Goal: Information Seeking & Learning: Learn about a topic

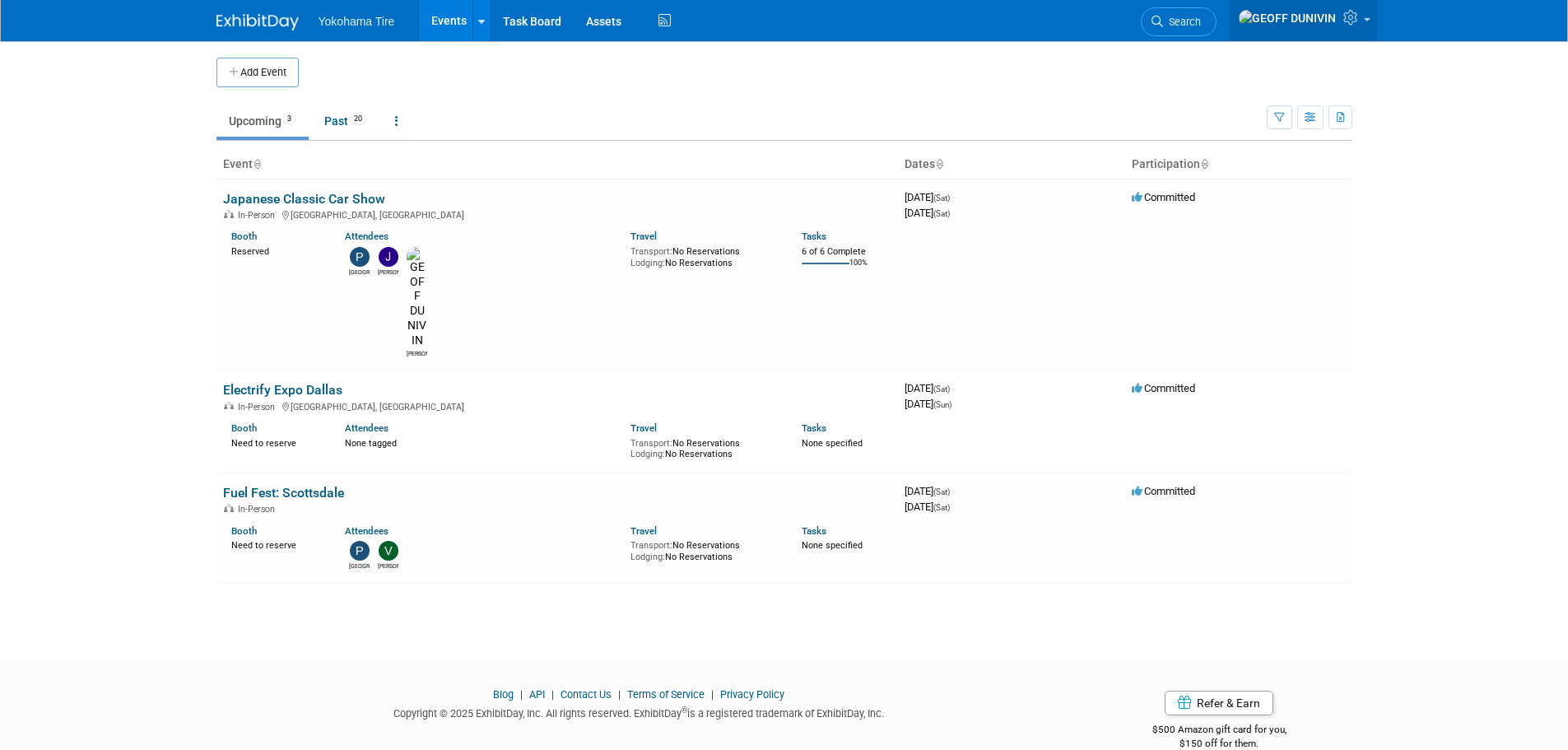
click at [1329, 24] on img at bounding box center [1288, 18] width 99 height 18
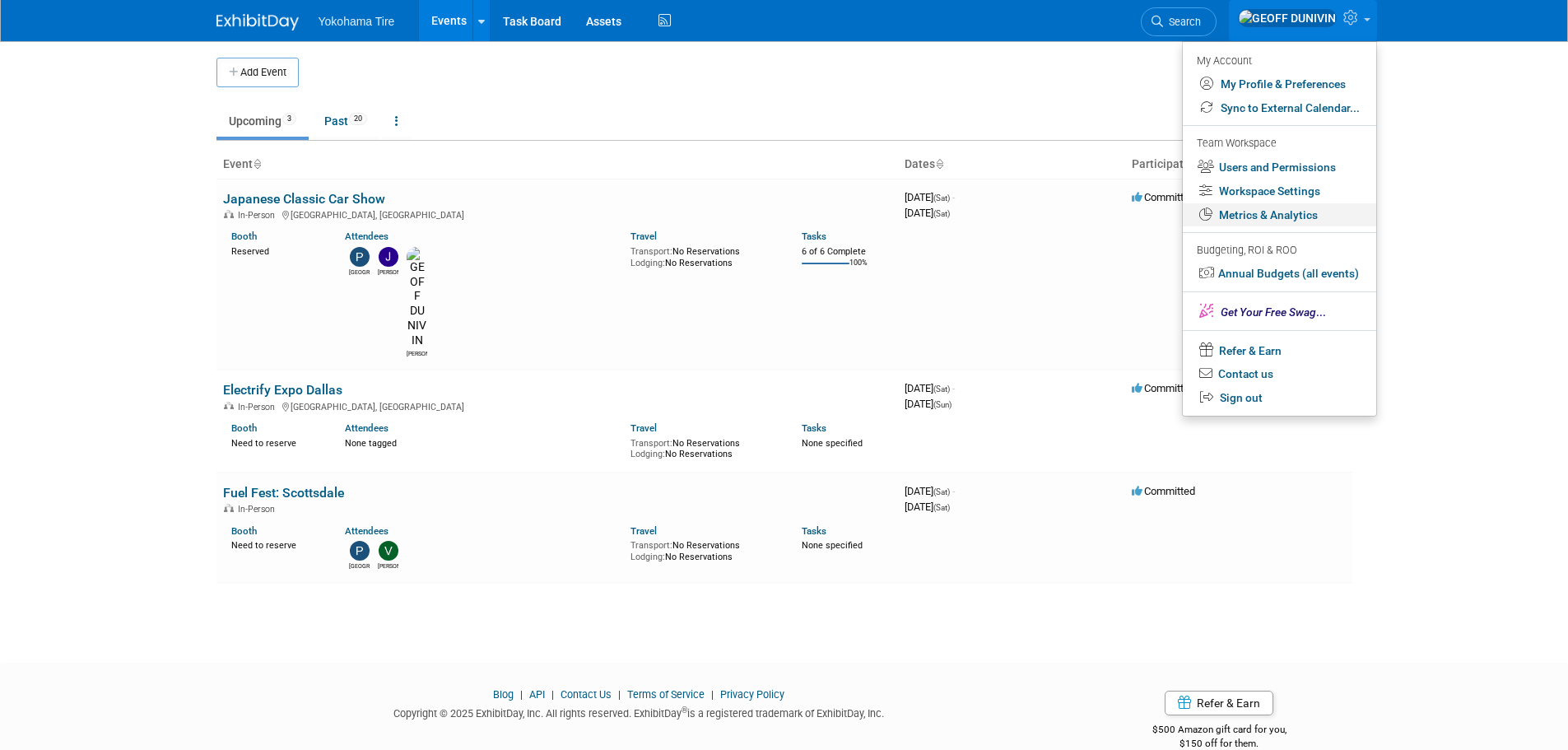
click at [1314, 211] on link "Metrics & Analytics" at bounding box center [1279, 215] width 194 height 24
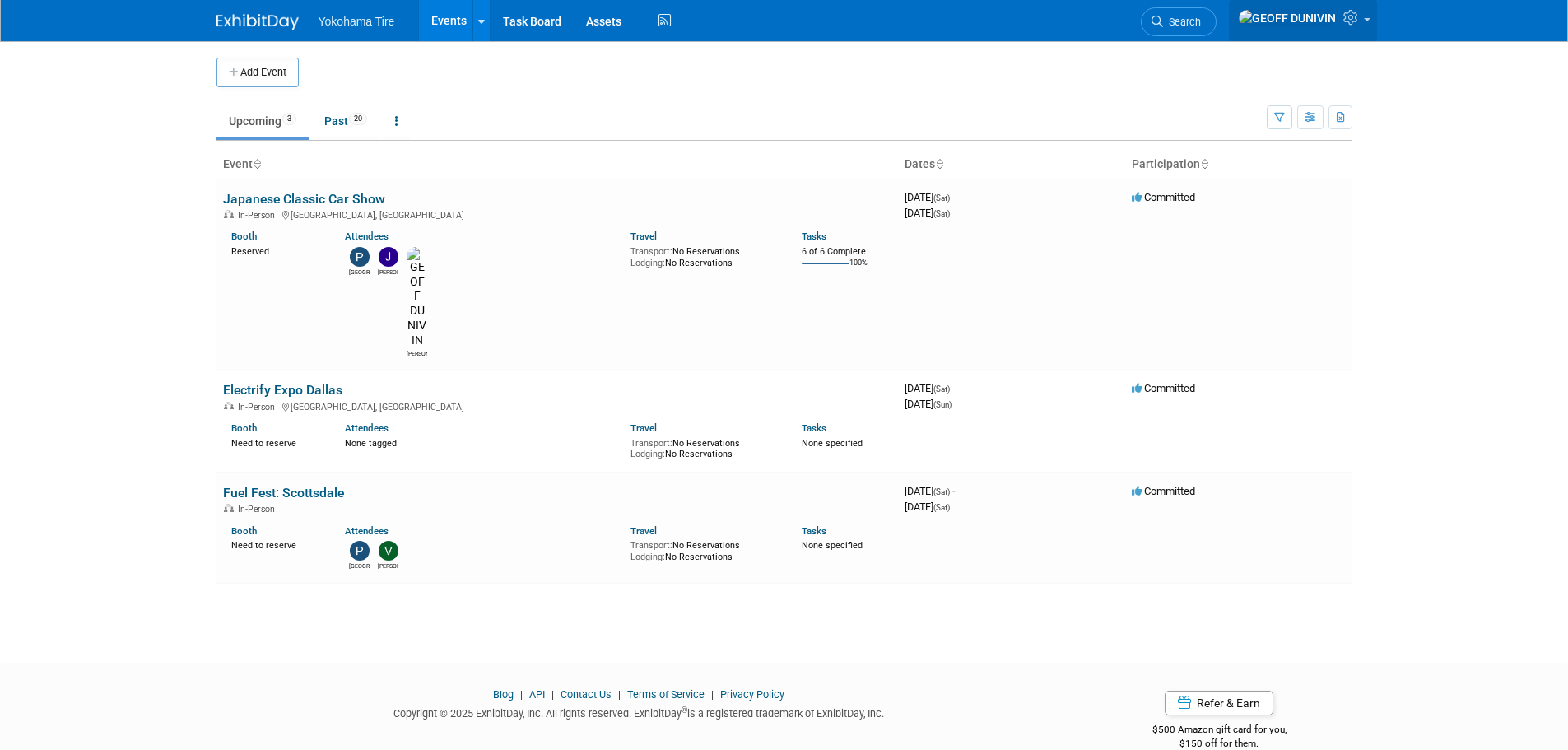
click at [1332, 18] on img at bounding box center [1288, 18] width 99 height 18
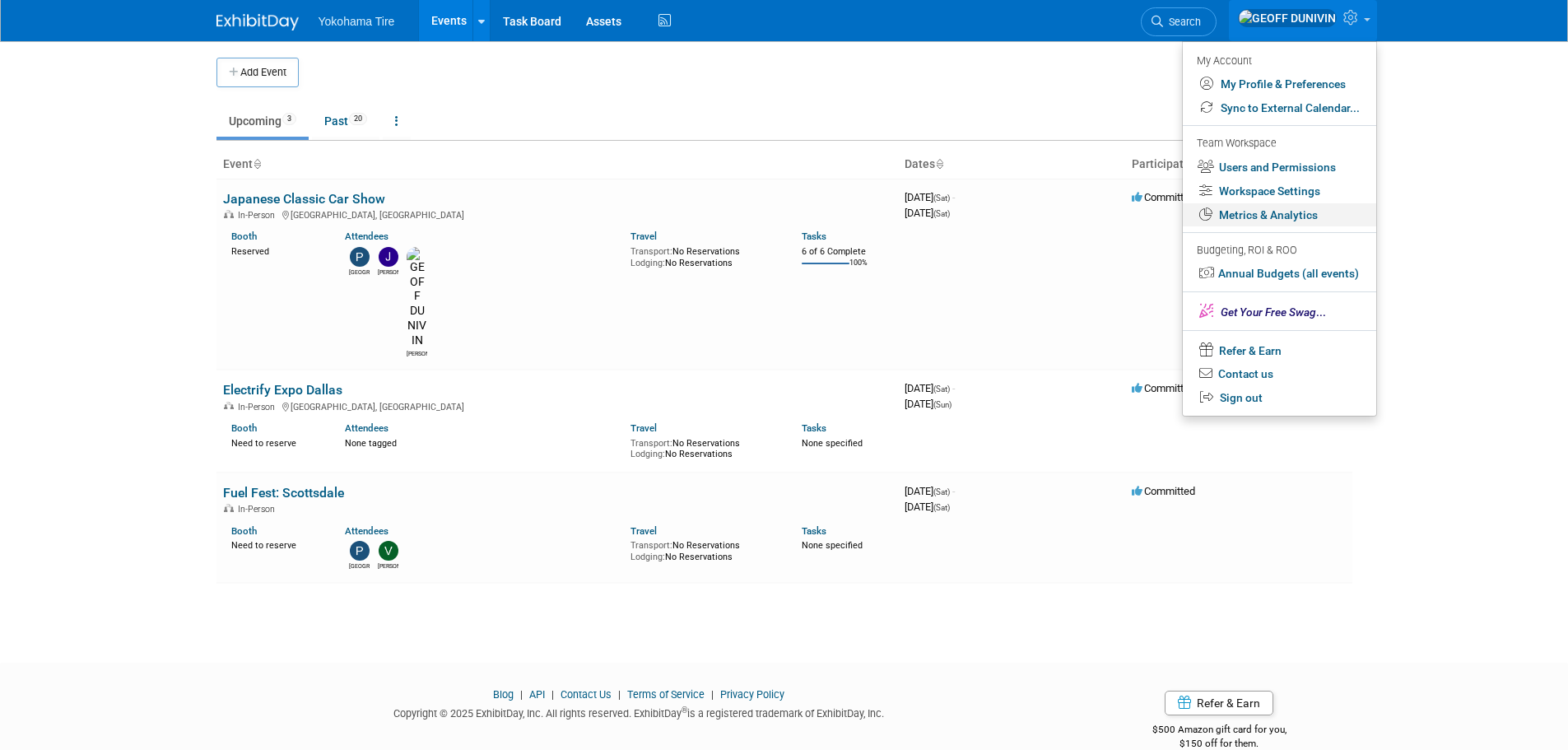
click at [1303, 211] on link "Metrics & Analytics" at bounding box center [1279, 215] width 194 height 24
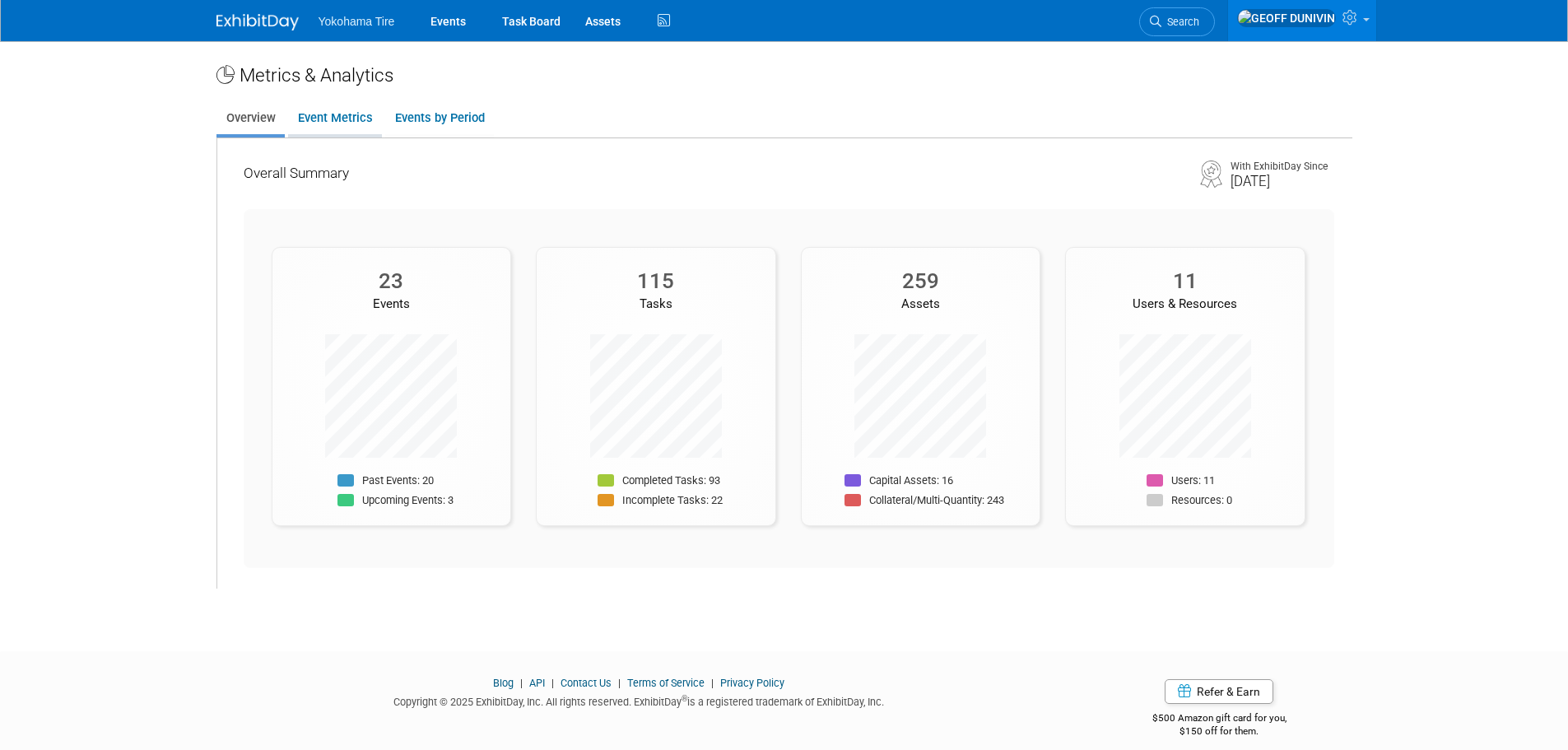
click at [361, 121] on link "Event Metrics" at bounding box center [335, 118] width 93 height 32
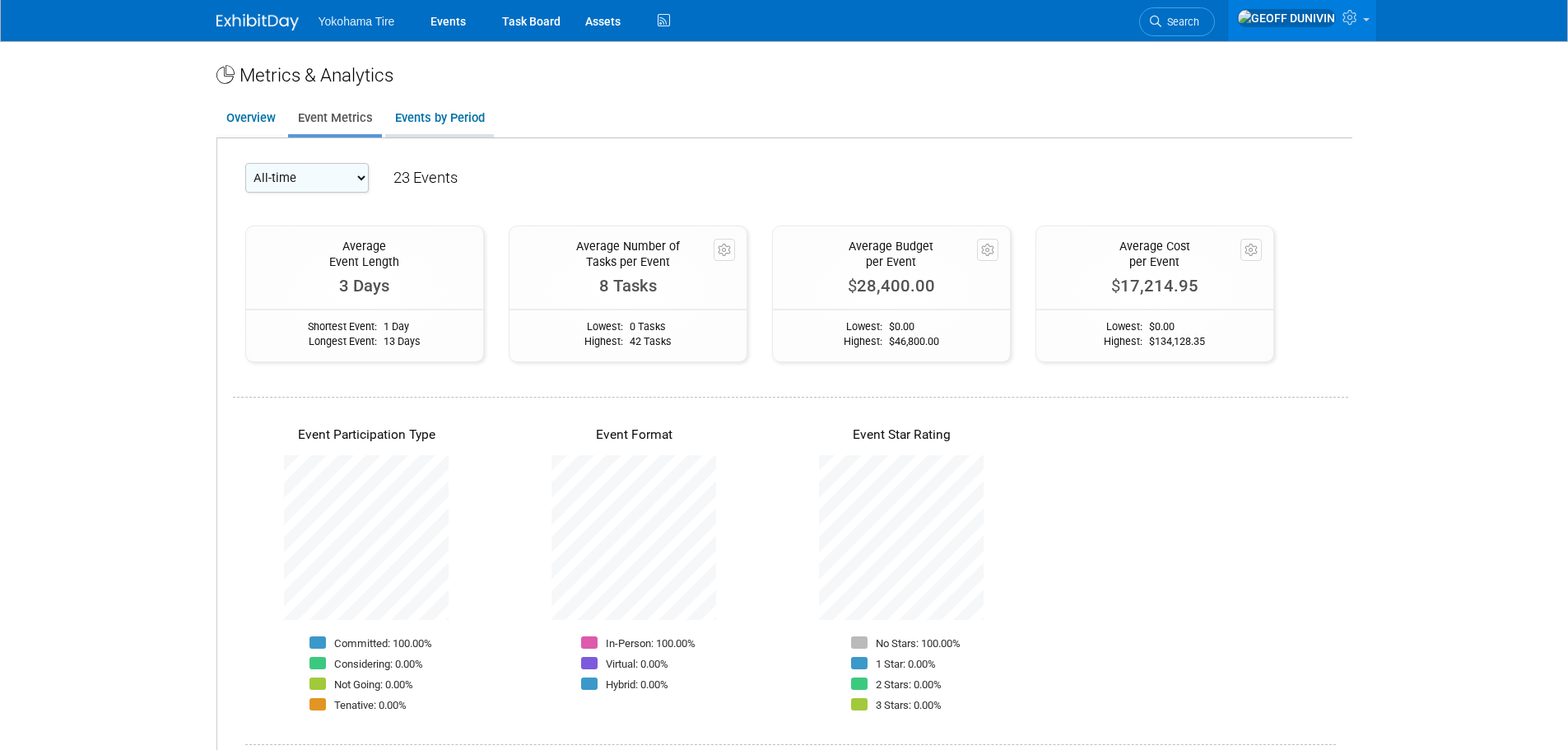
click at [463, 121] on link "Events by Period" at bounding box center [440, 118] width 109 height 32
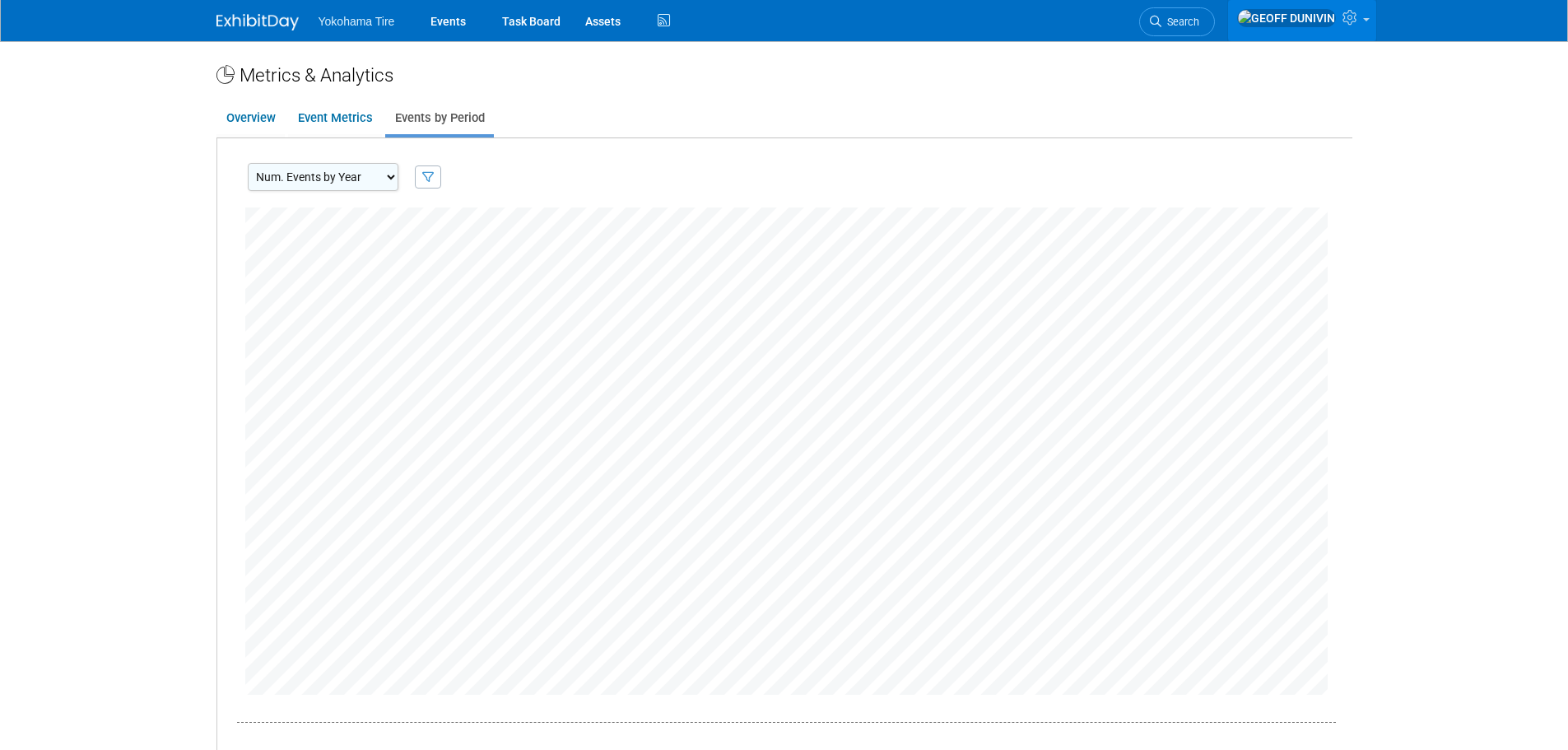
click at [1344, 8] on link at bounding box center [1302, 20] width 148 height 41
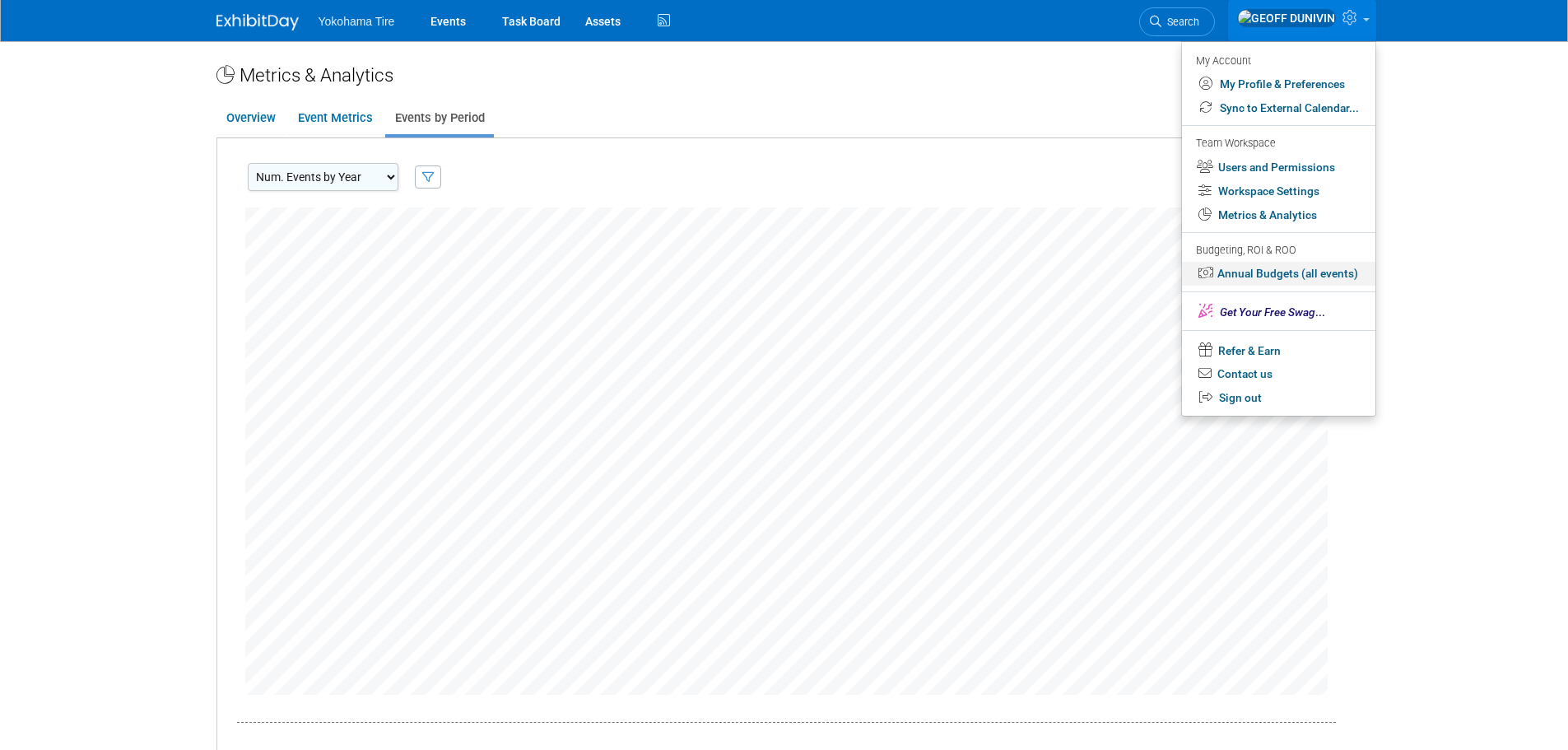
click at [1318, 266] on link "Annual Budgets (all events)" at bounding box center [1278, 273] width 194 height 24
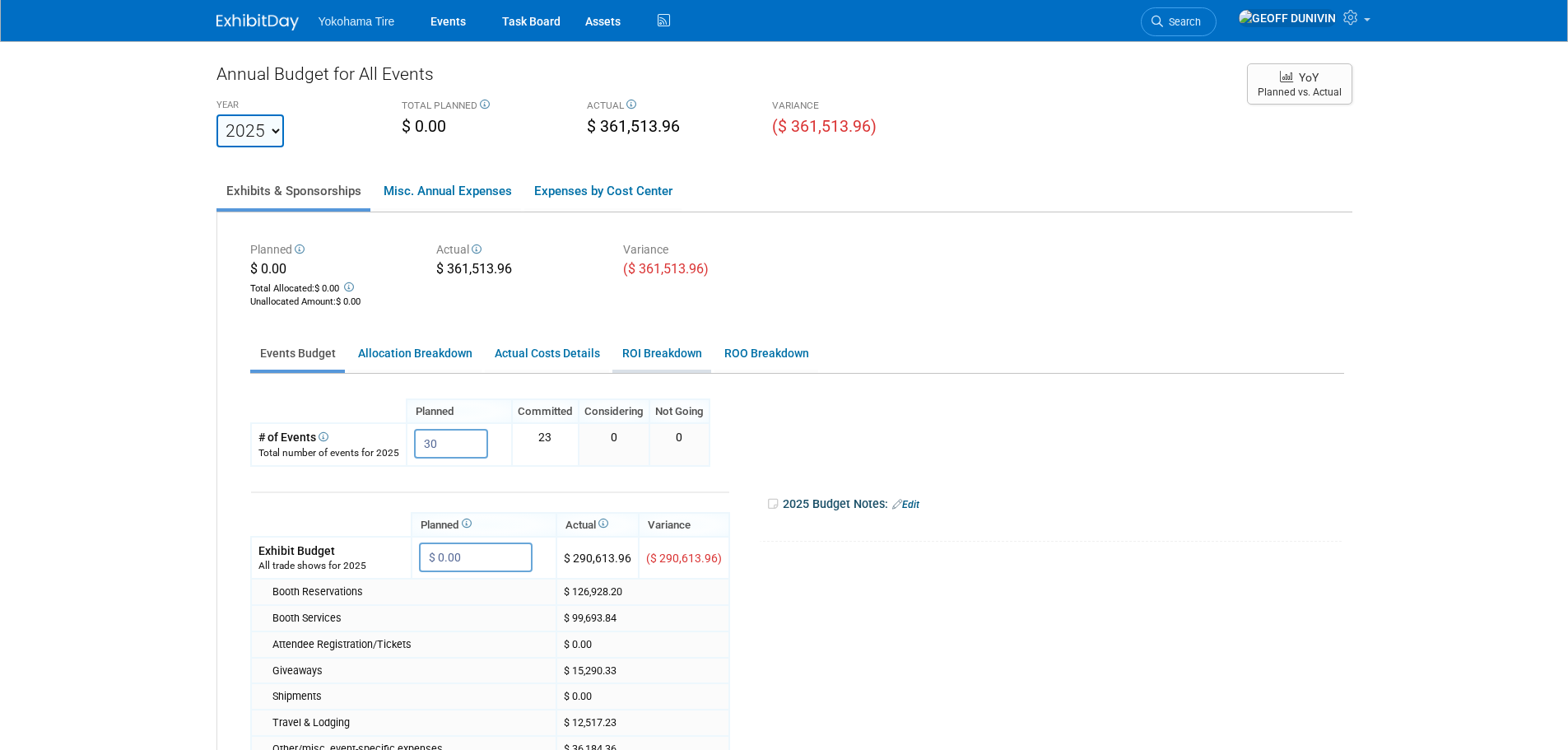
click at [690, 356] on link "ROI Breakdown" at bounding box center [662, 353] width 99 height 32
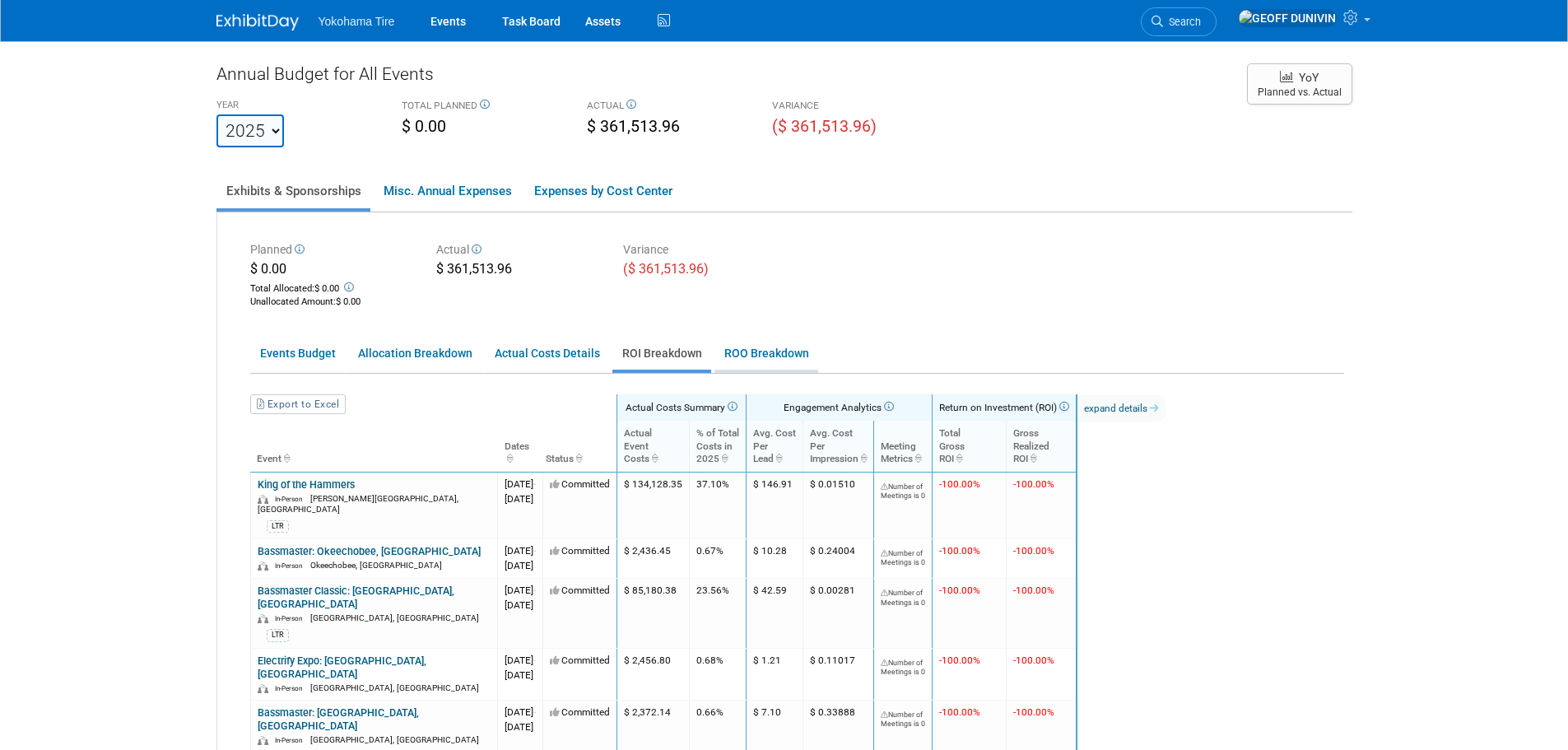
click at [764, 358] on link "ROO Breakdown" at bounding box center [766, 353] width 104 height 32
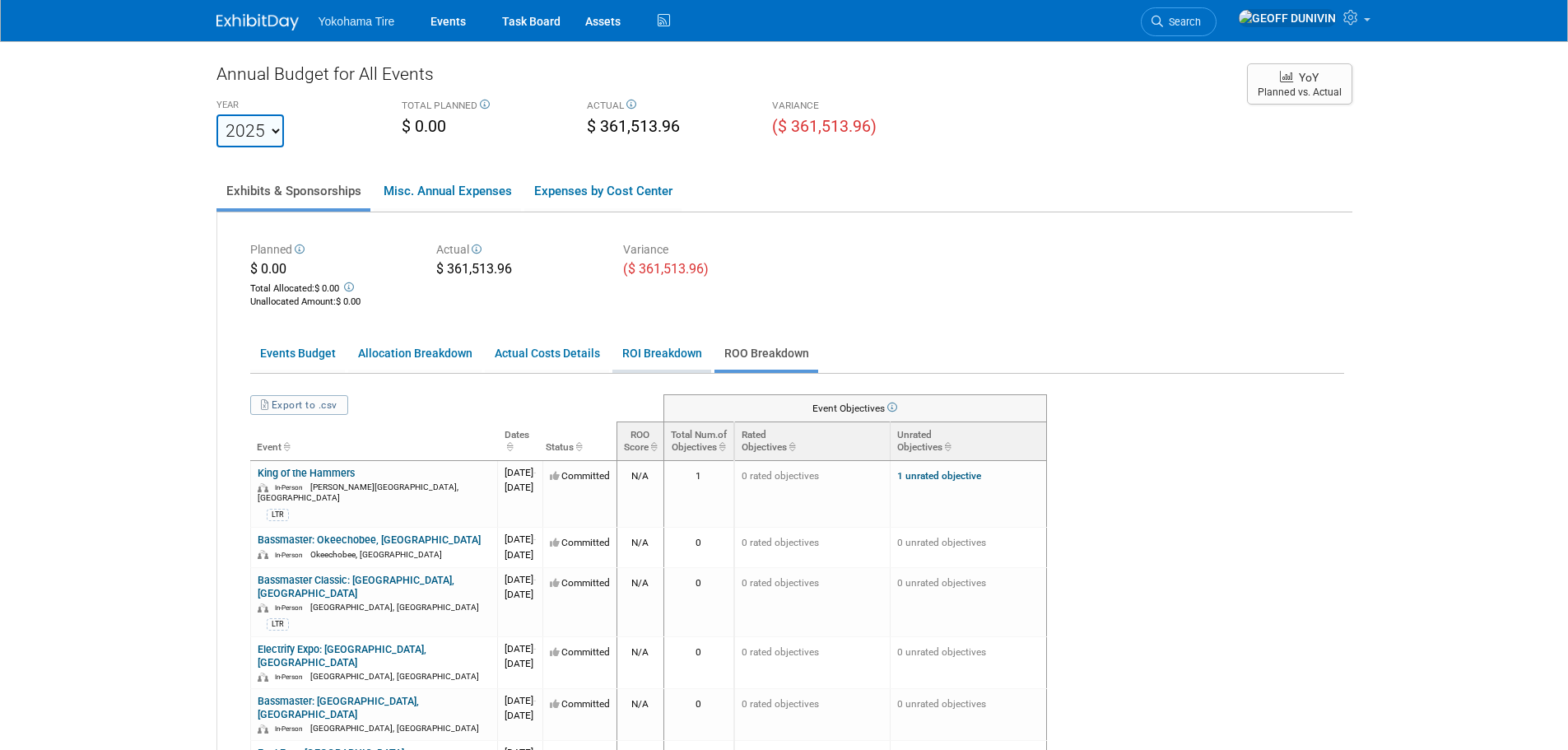
click at [659, 355] on link "ROI Breakdown" at bounding box center [662, 353] width 99 height 32
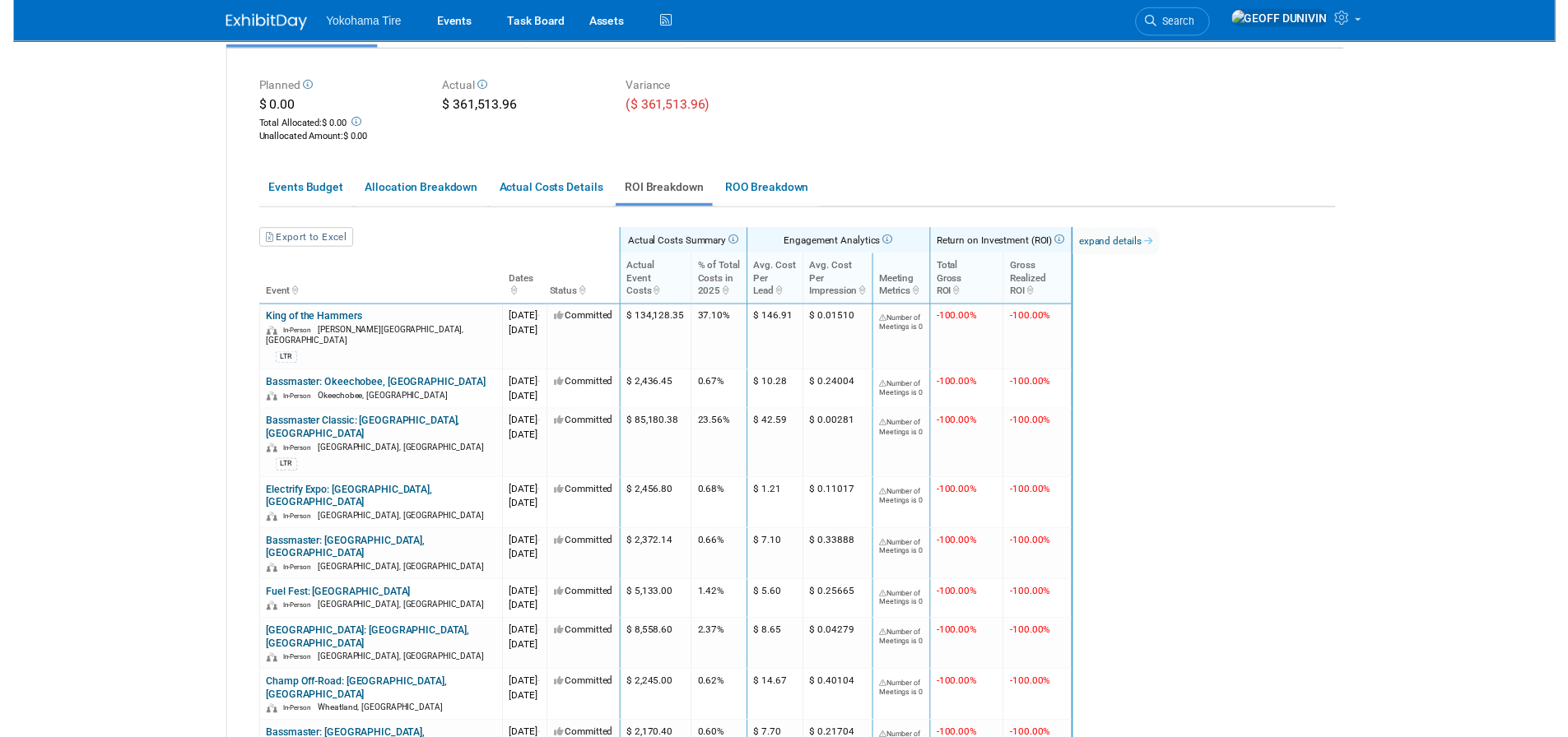
scroll to position [164, 0]
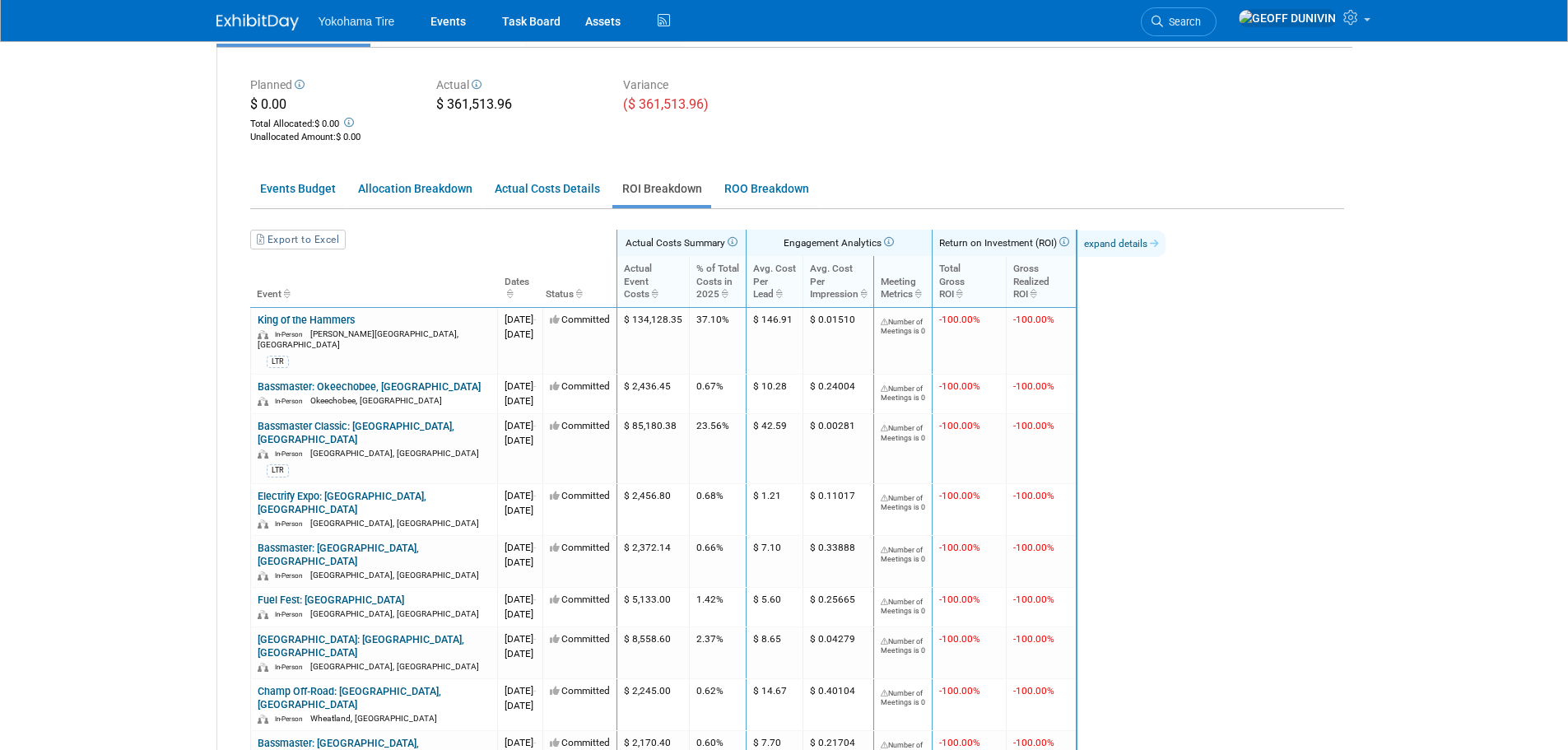
click at [1165, 254] on link "expand details" at bounding box center [1122, 243] width 89 height 26
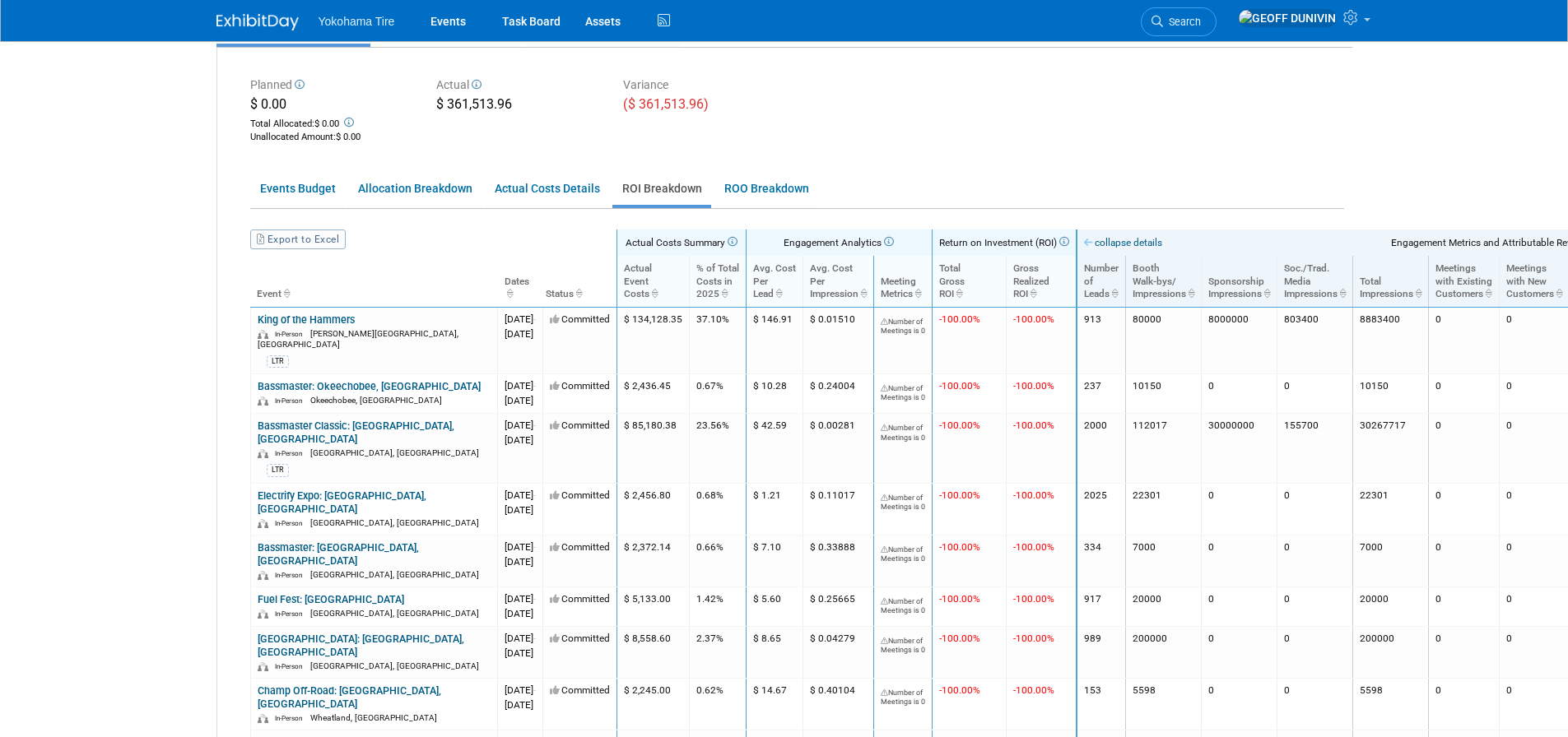
click at [318, 238] on link "Export to Excel" at bounding box center [298, 239] width 95 height 19
click at [458, 30] on link "Events" at bounding box center [448, 20] width 60 height 41
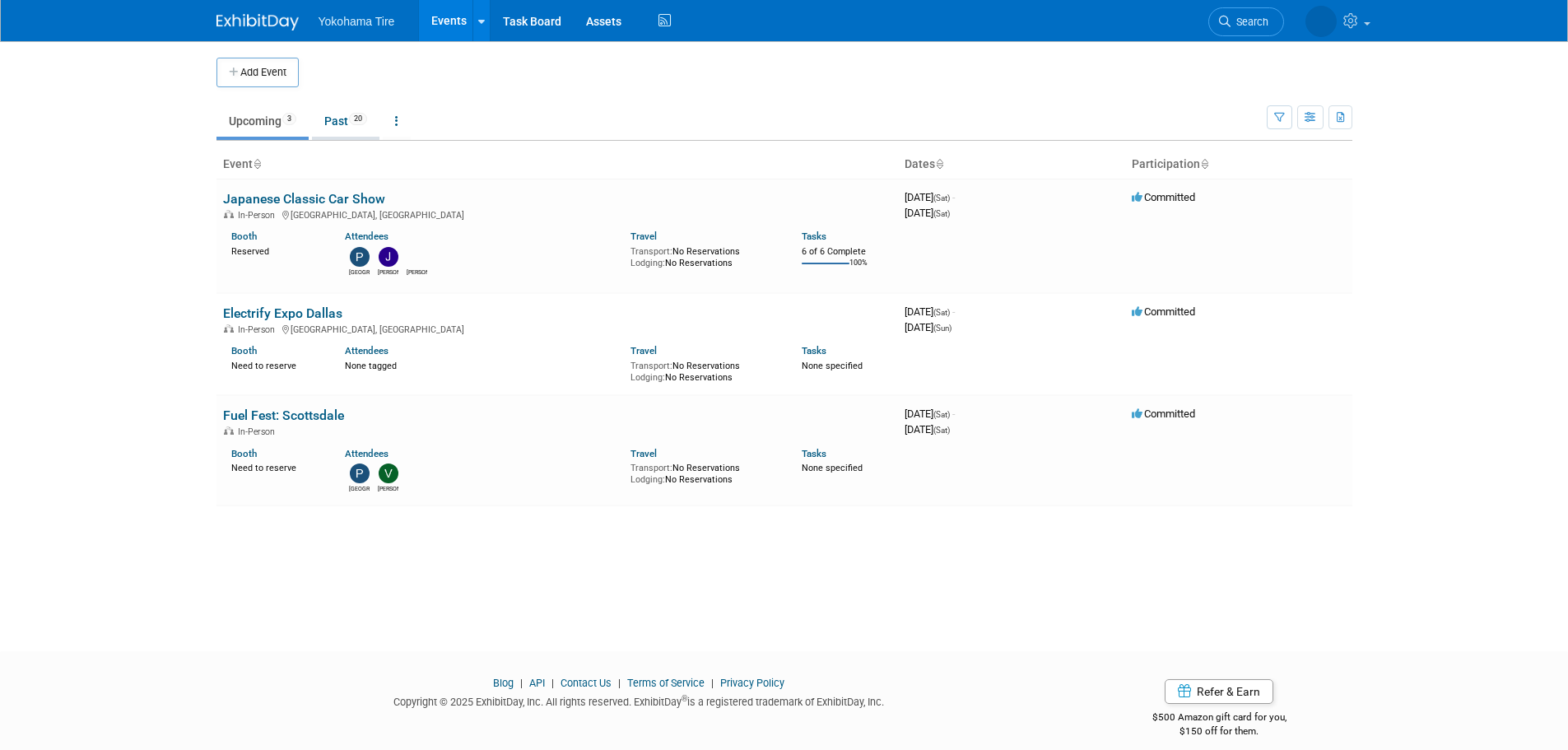
click at [342, 116] on link "Past 20" at bounding box center [345, 121] width 67 height 31
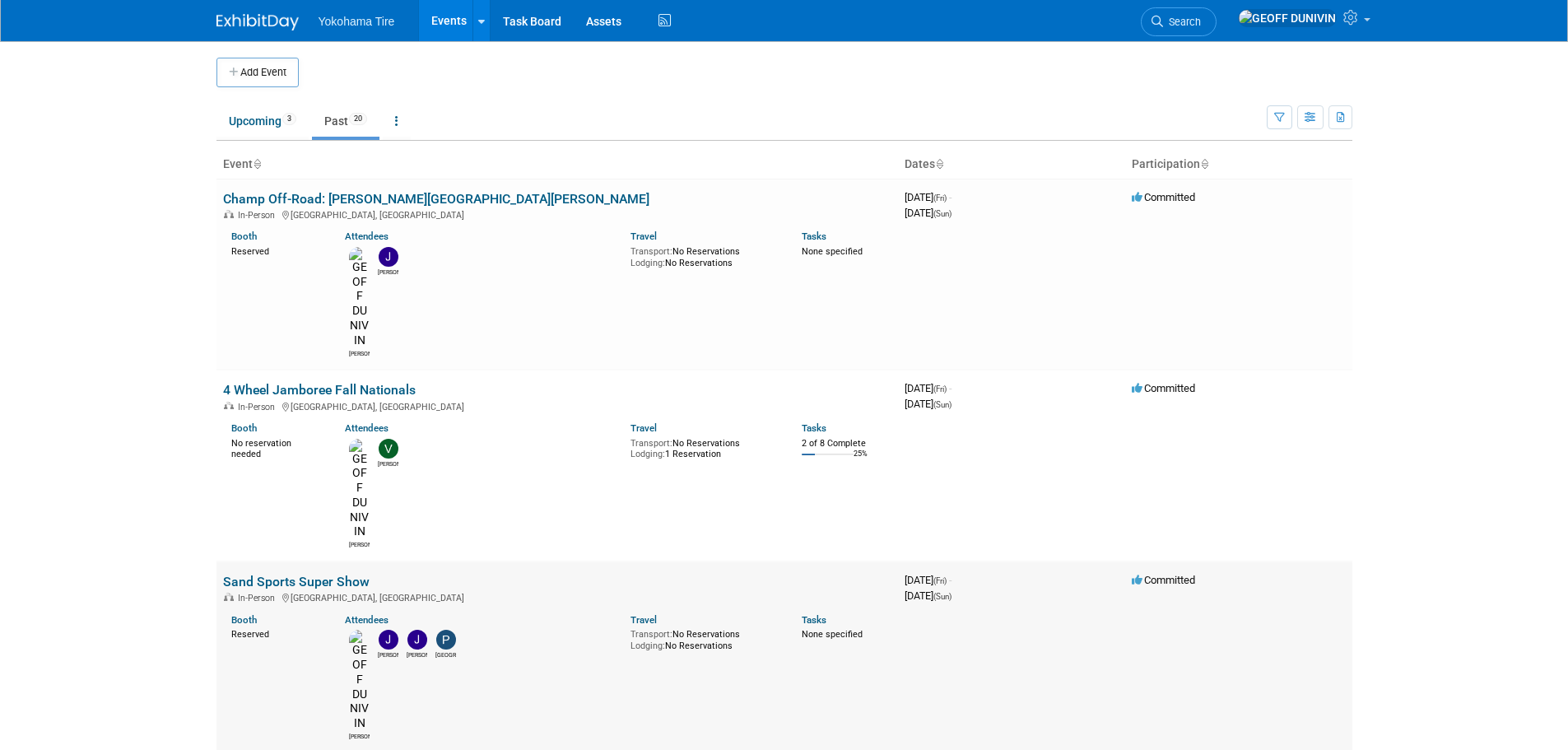
click at [307, 574] on link "Sand Sports Super Show" at bounding box center [296, 582] width 147 height 16
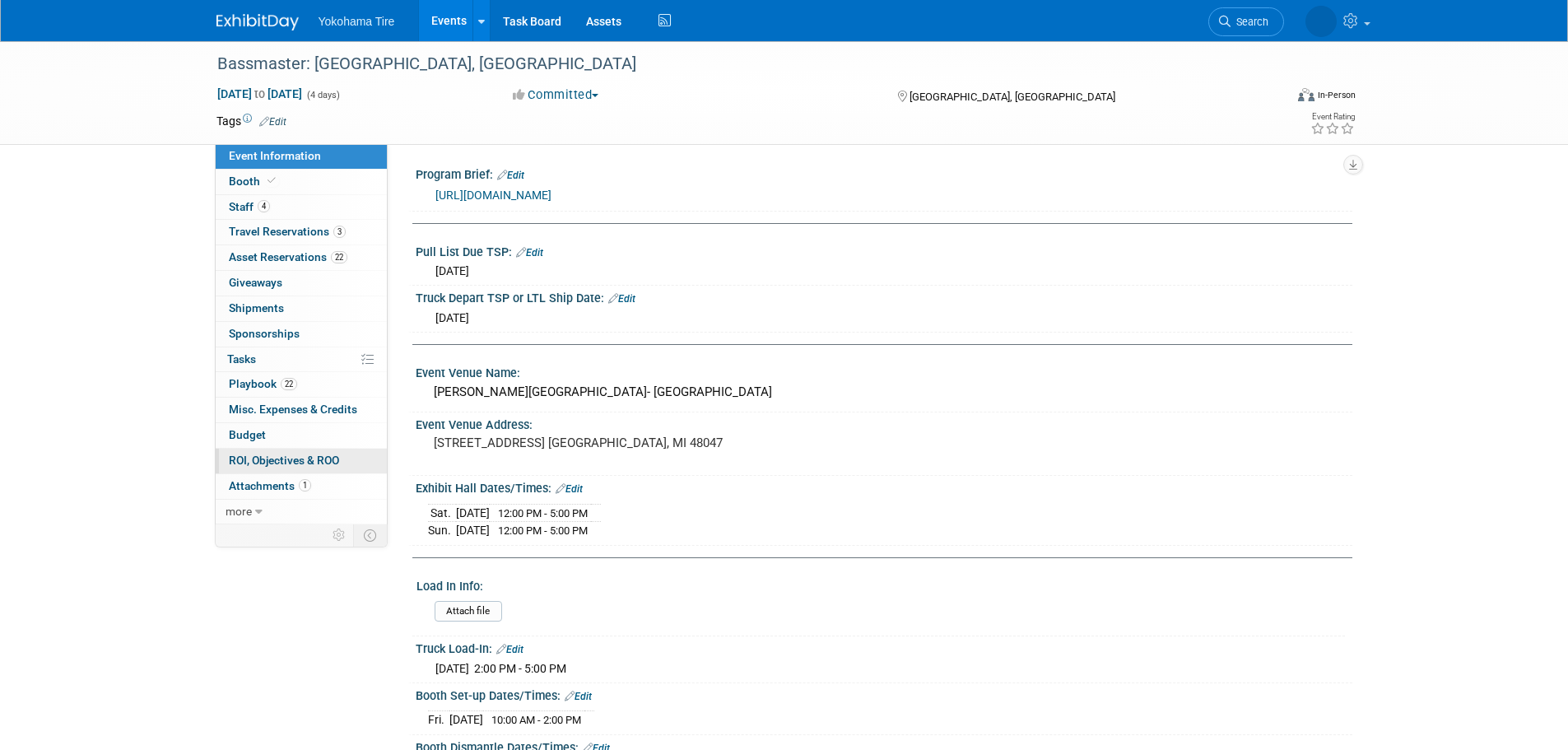
click at [338, 461] on span "ROI, Objectives & ROO 0" at bounding box center [283, 460] width 110 height 14
